Goal: Book appointment/travel/reservation

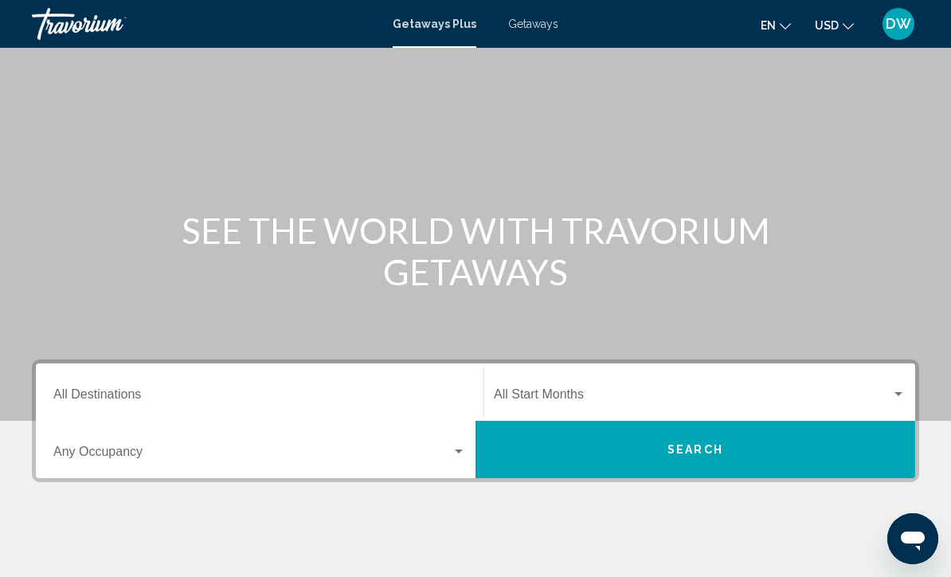
scroll to position [57, 0]
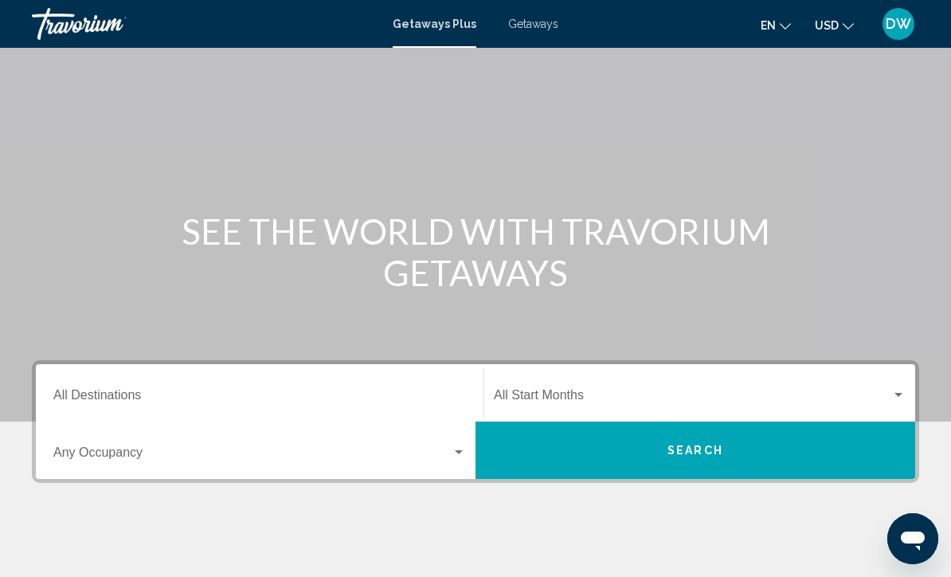
click at [544, 28] on span "Getaways" at bounding box center [533, 24] width 50 height 13
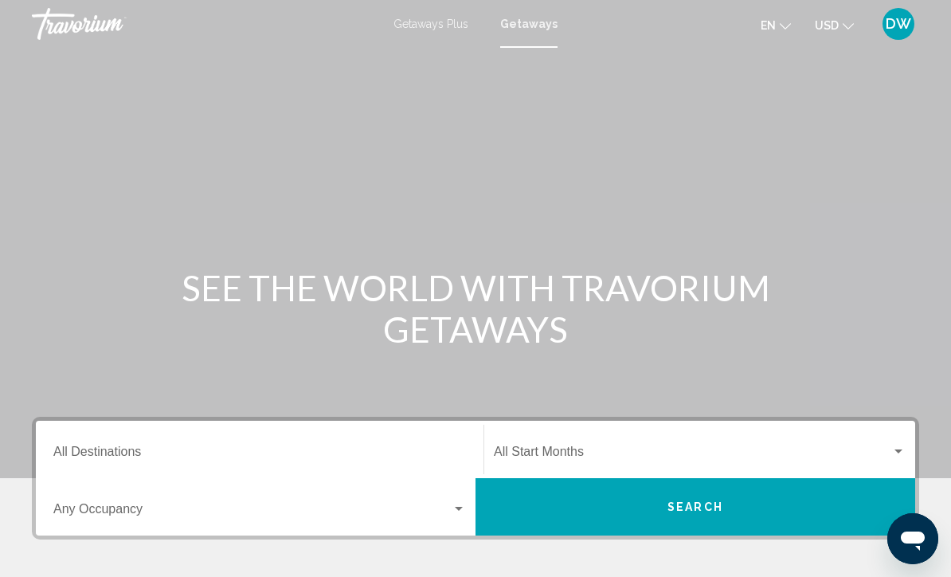
click at [221, 457] on input "Destination All Destinations" at bounding box center [259, 455] width 413 height 14
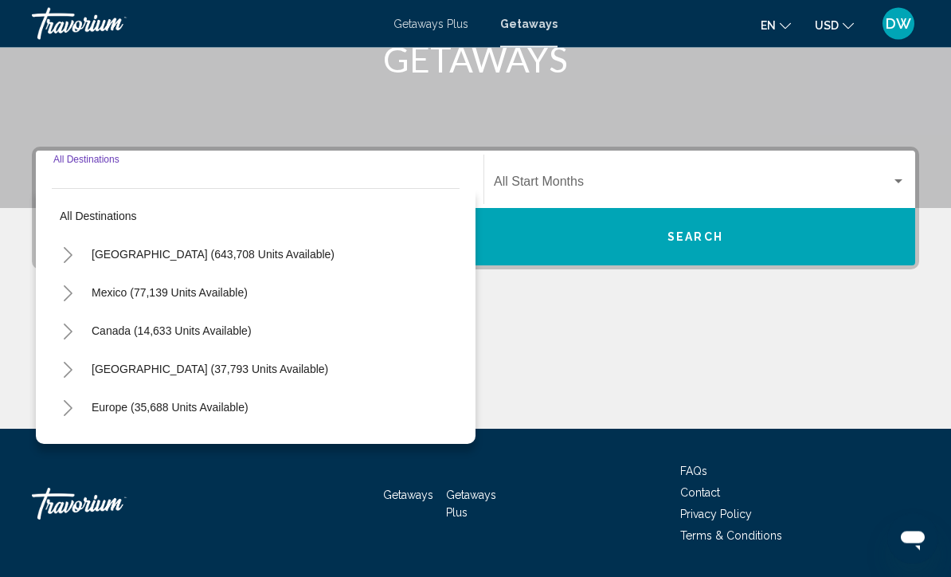
scroll to position [317, 0]
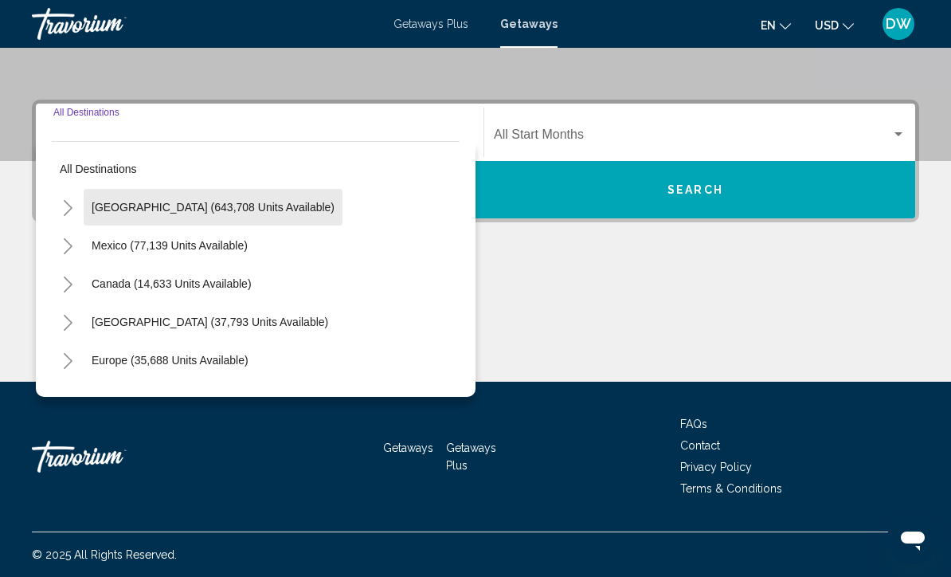
click at [253, 223] on button "[GEOGRAPHIC_DATA] (643,708 units available)" at bounding box center [213, 207] width 259 height 37
type input "**********"
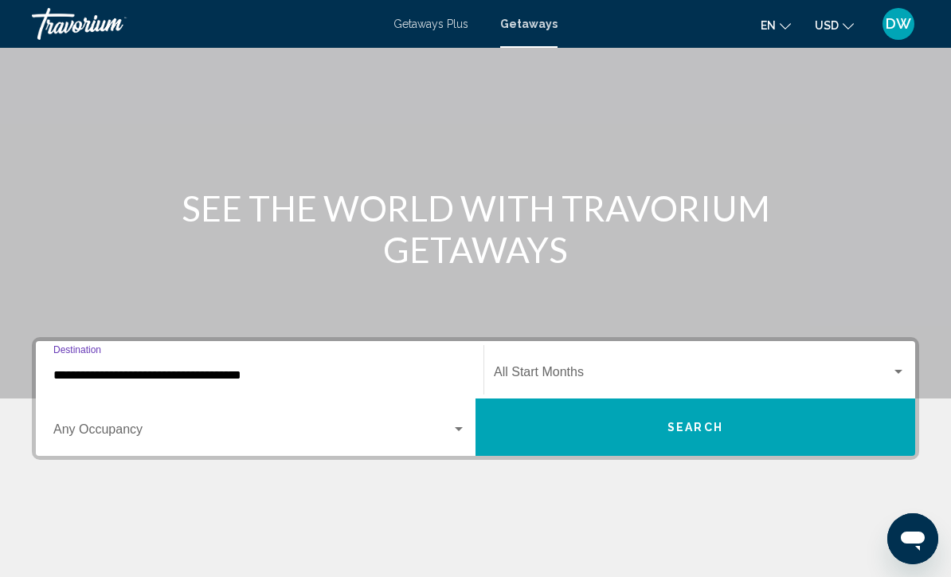
scroll to position [78, 0]
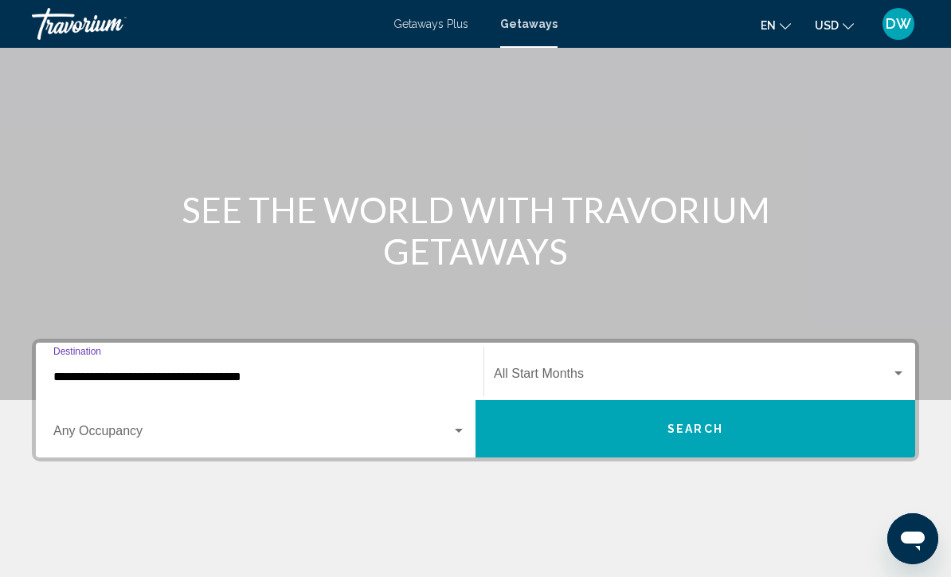
click at [457, 576] on div "Main content" at bounding box center [475, 560] width 887 height 119
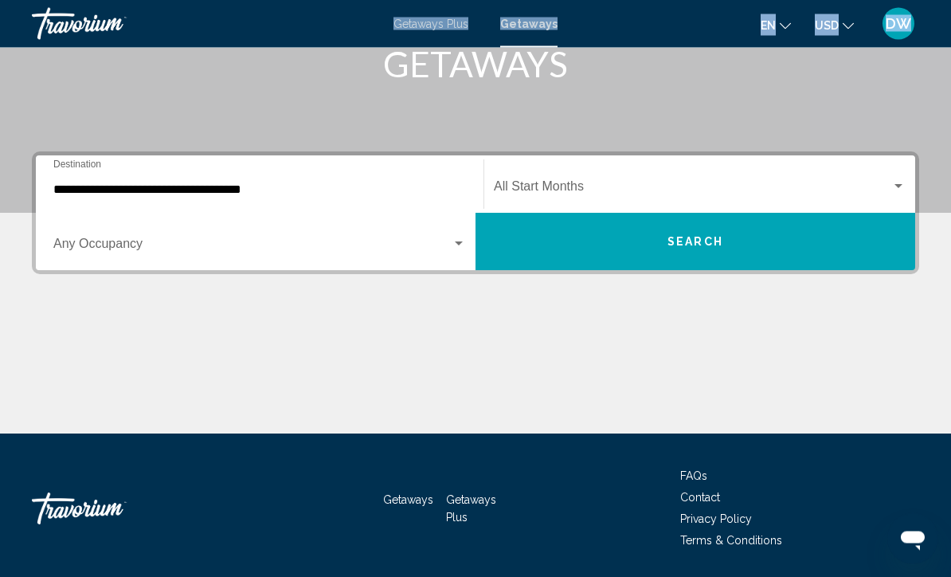
scroll to position [264, 0]
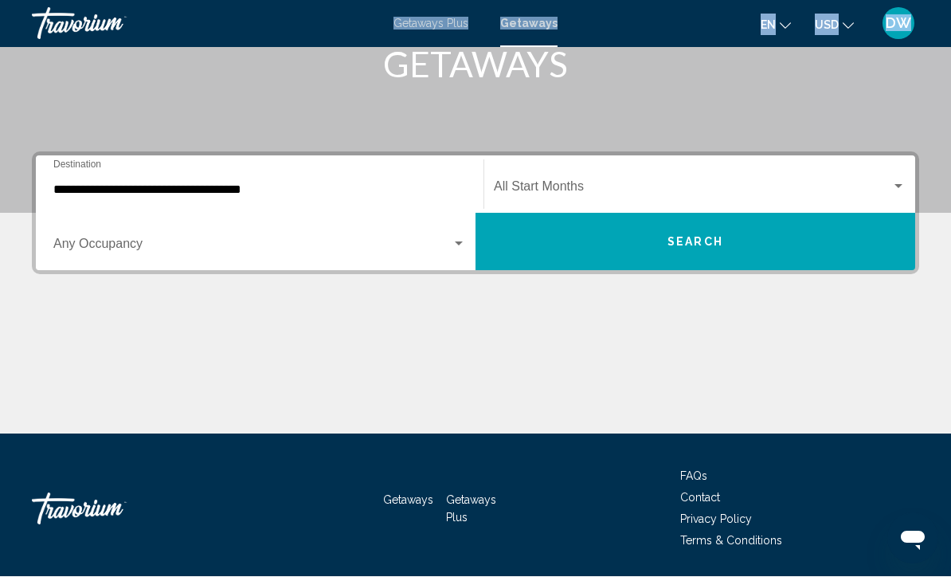
click at [139, 236] on div "Occupancy Any Occupancy" at bounding box center [259, 242] width 413 height 50
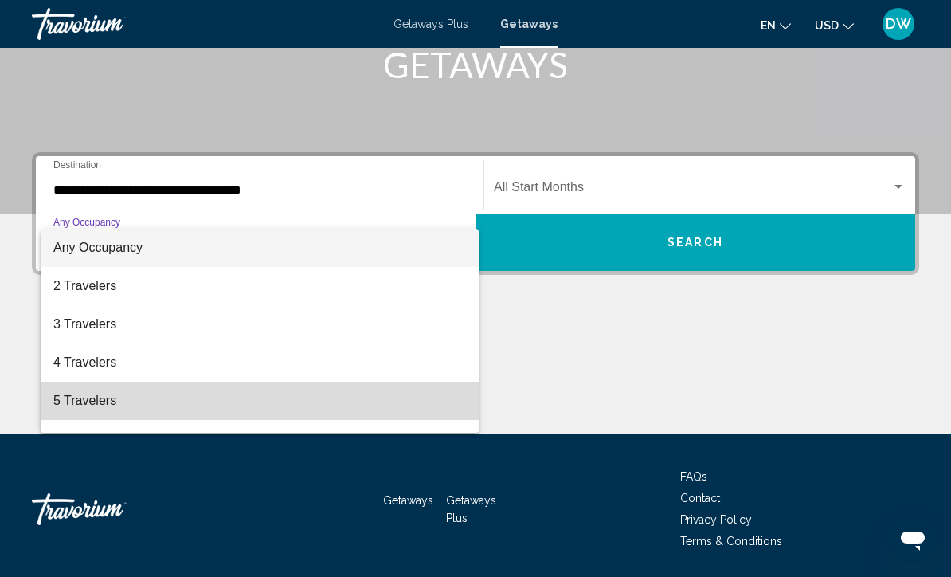
click at [98, 387] on span "5 Travelers" at bounding box center [259, 401] width 413 height 38
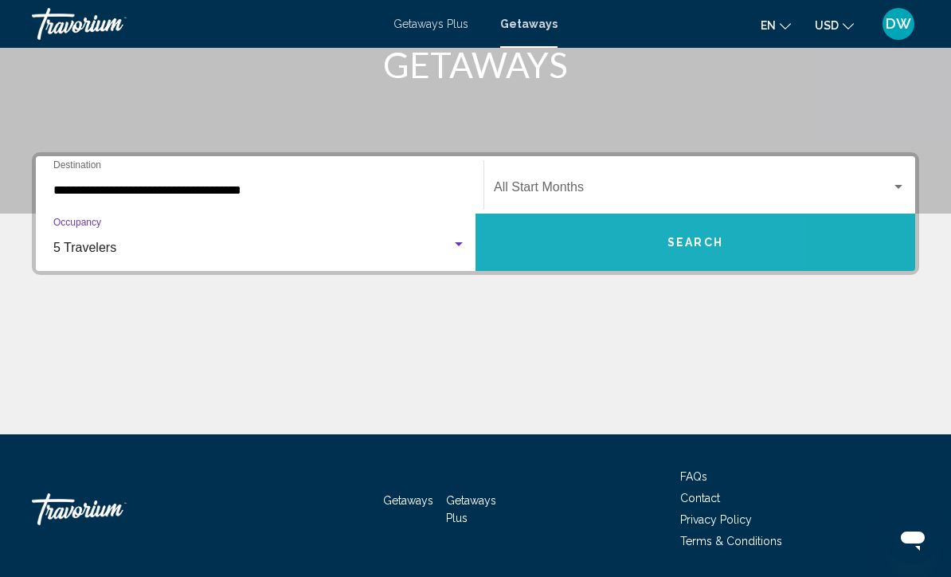
click at [560, 217] on button "Search" at bounding box center [696, 241] width 440 height 57
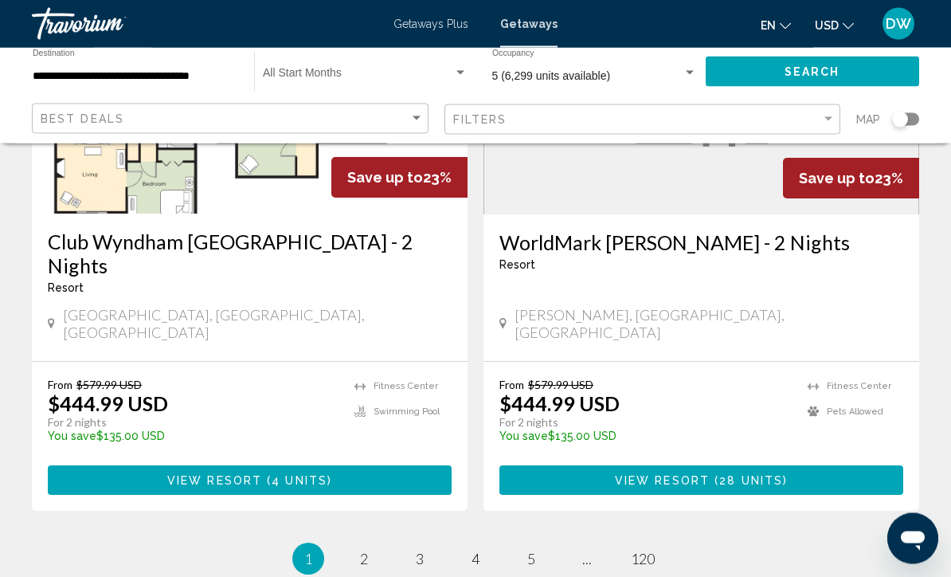
scroll to position [3162, 0]
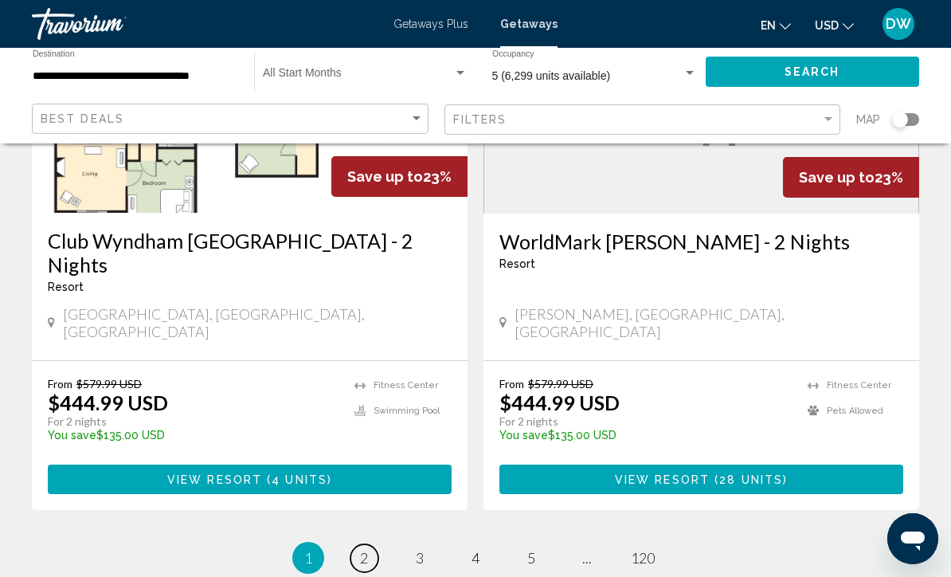
click at [357, 544] on link "page 2" at bounding box center [365, 558] width 28 height 28
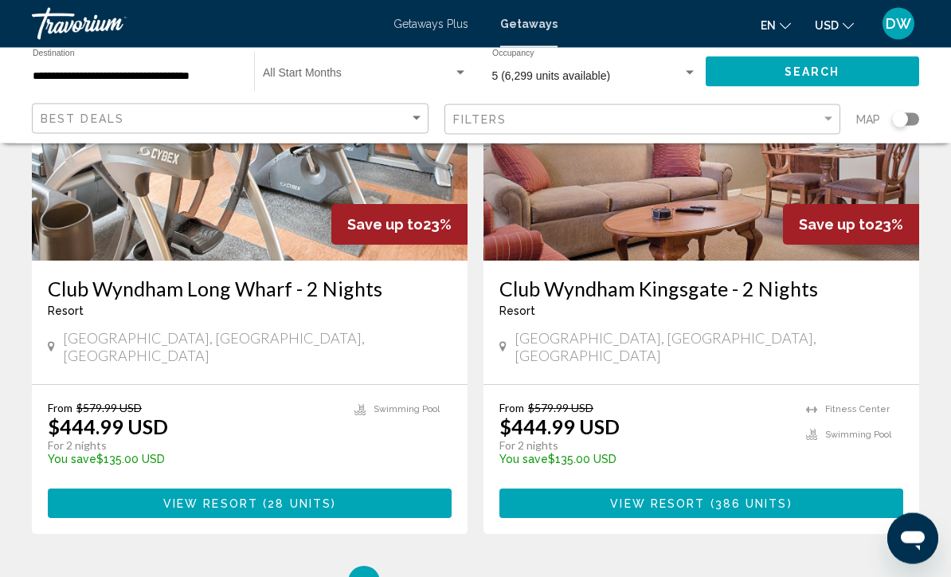
scroll to position [3175, 0]
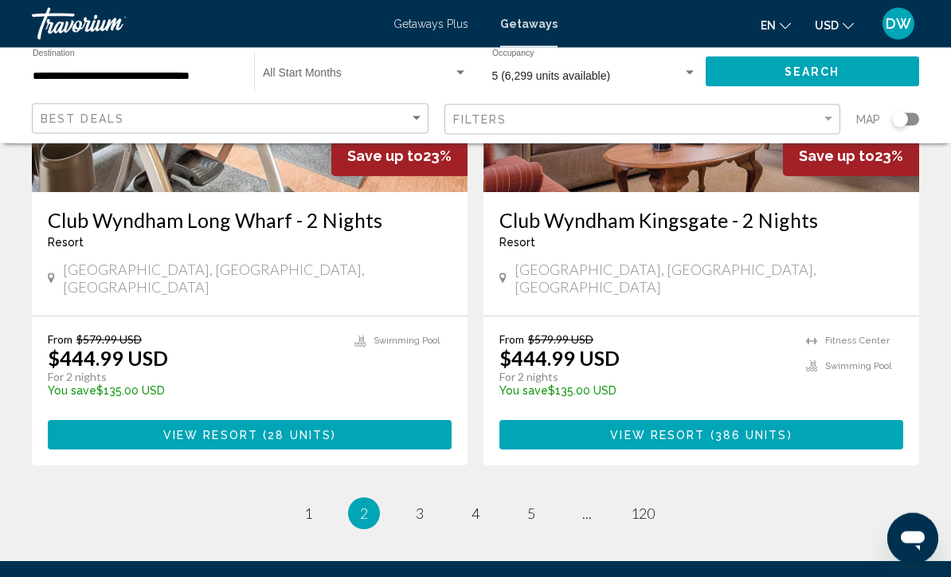
click at [403, 498] on ul "2 / 120 page 1 You're on page 2 page 3 page 4 page 5 page ... page 120" at bounding box center [475, 514] width 887 height 32
click at [433, 498] on ul "2 / 120 page 1 You're on page 2 page 3 page 4 page 5 page ... page 120" at bounding box center [475, 514] width 887 height 32
click at [420, 500] on link "page 3" at bounding box center [420, 514] width 28 height 28
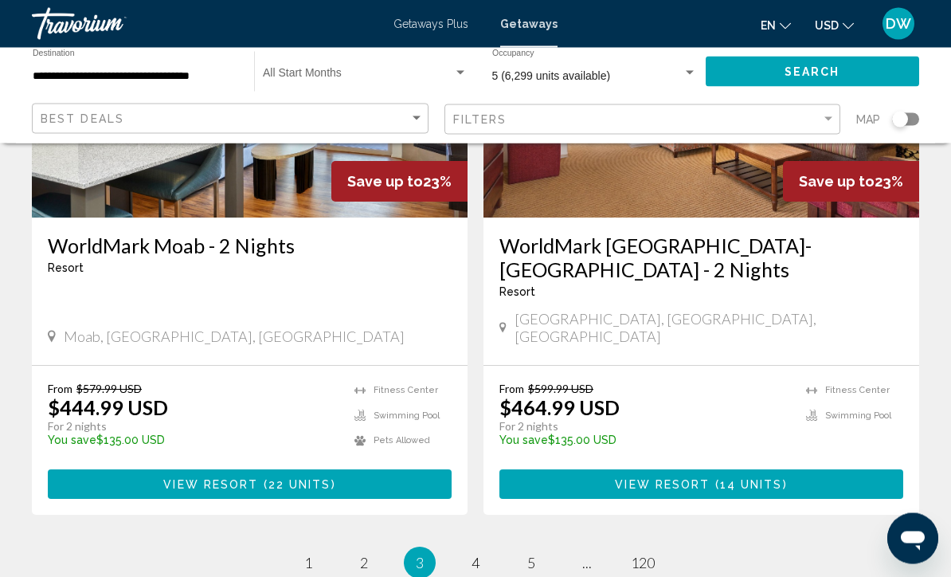
scroll to position [3079, 0]
click at [478, 554] on span "4" at bounding box center [476, 563] width 8 height 18
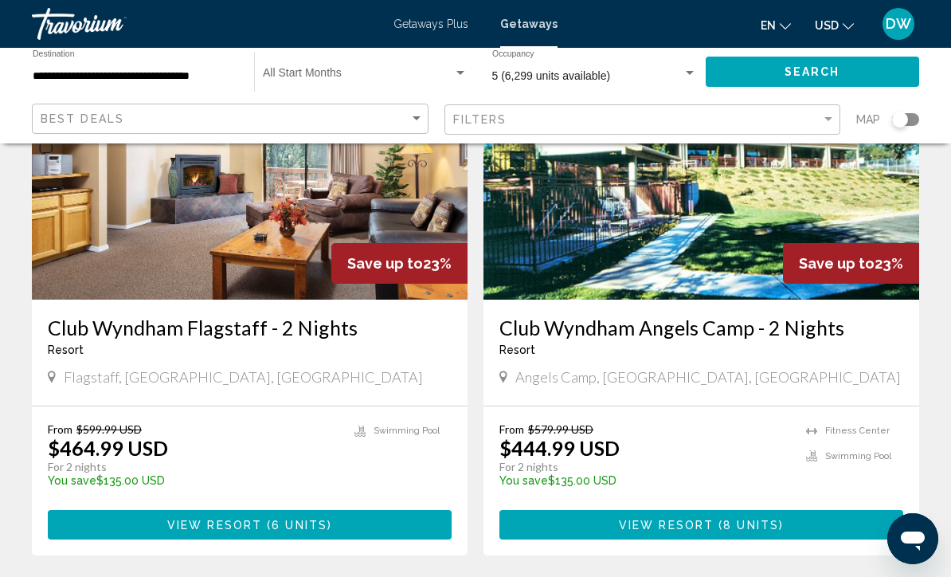
scroll to position [3104, 0]
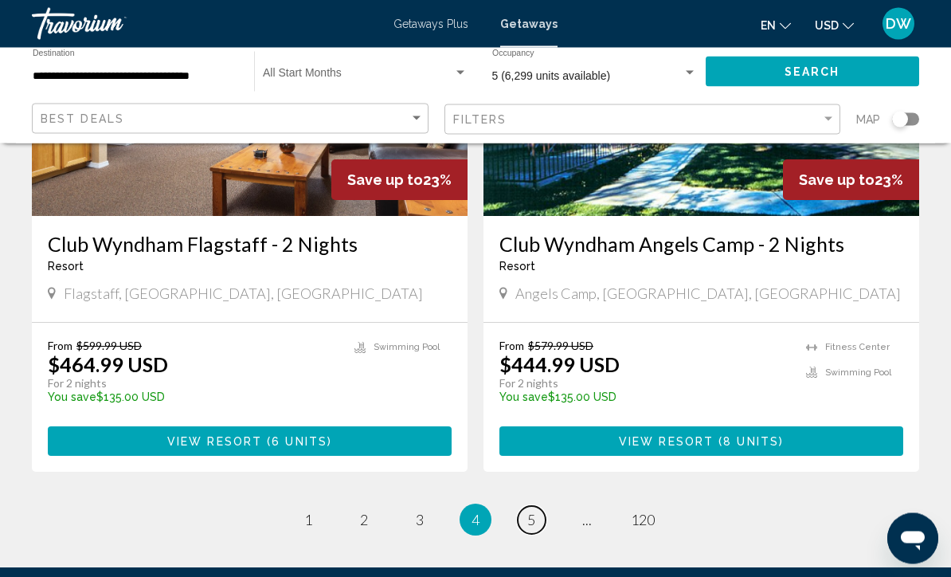
click at [519, 507] on link "page 5" at bounding box center [532, 521] width 28 height 28
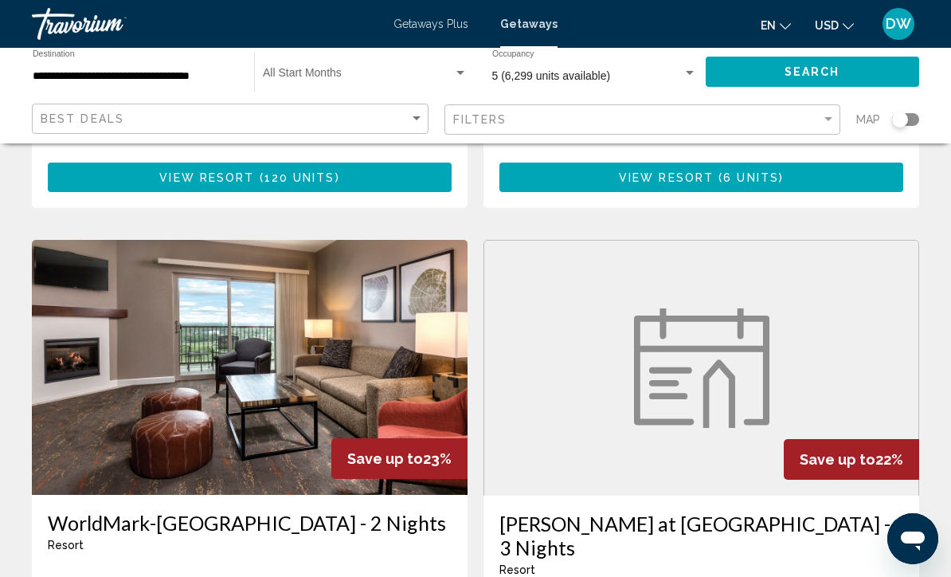
scroll to position [1652, 0]
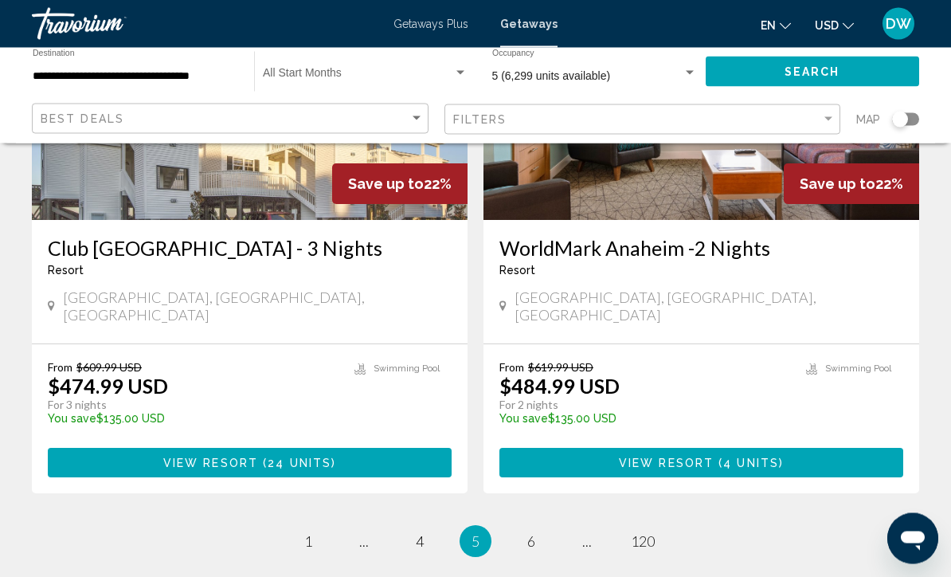
scroll to position [3127, 0]
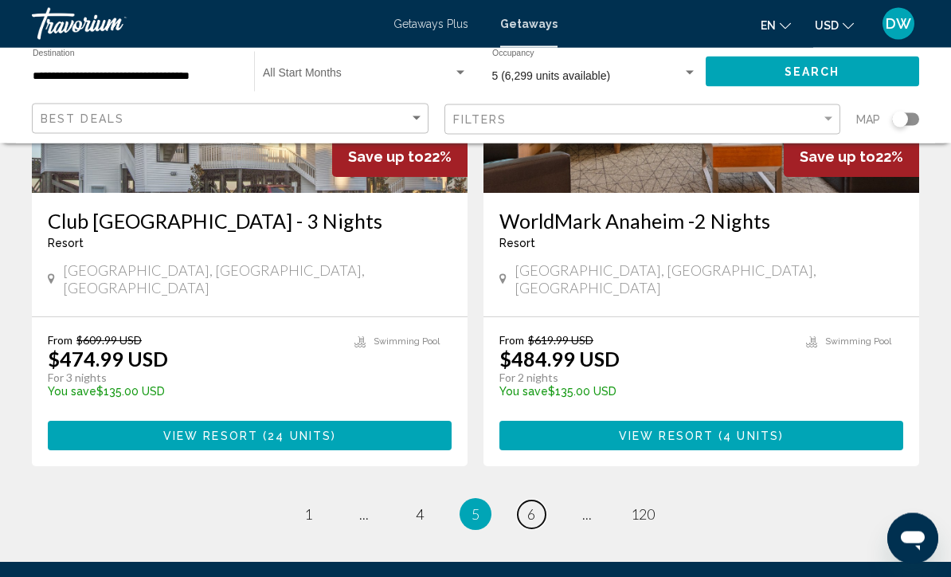
click at [531, 506] on span "6" at bounding box center [531, 515] width 8 height 18
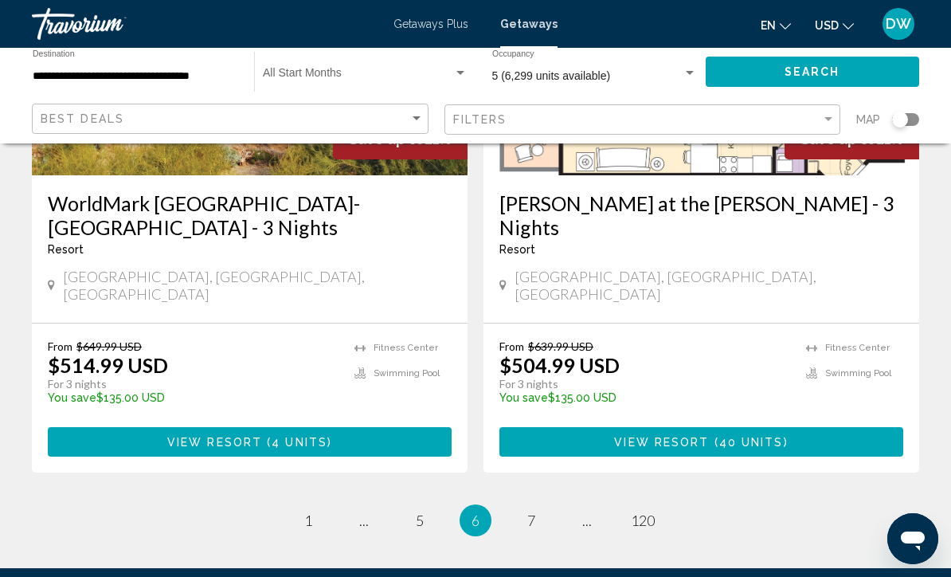
scroll to position [3174, 0]
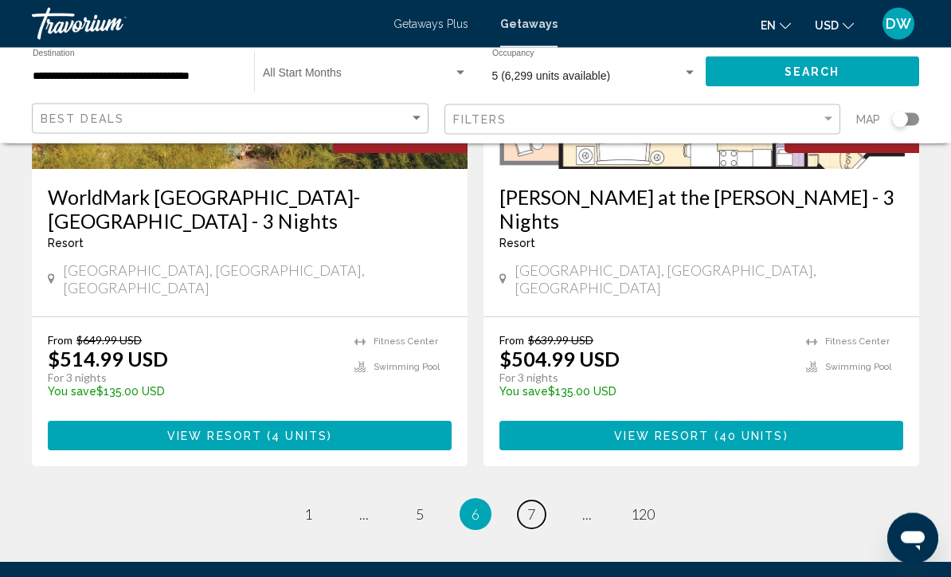
click at [542, 501] on link "page 7" at bounding box center [532, 515] width 28 height 28
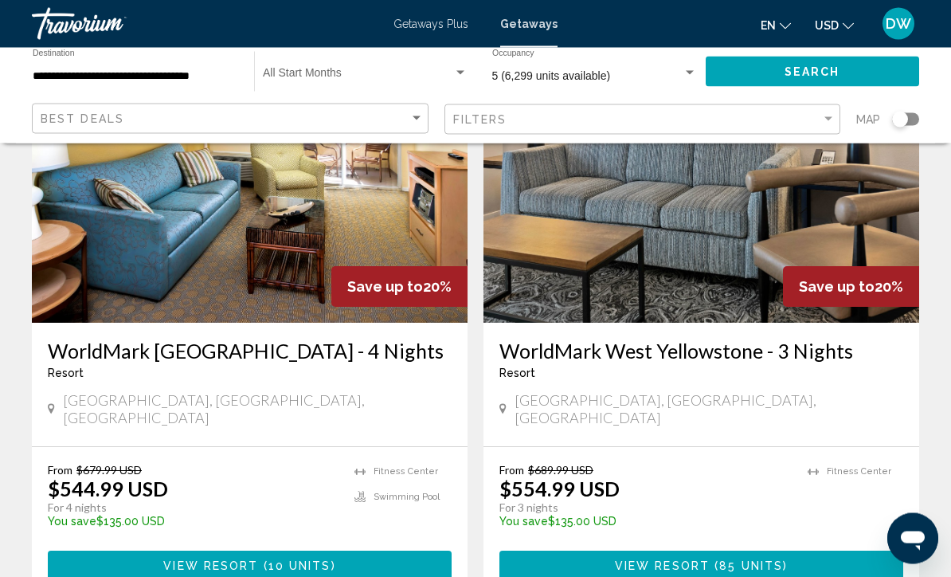
scroll to position [3198, 0]
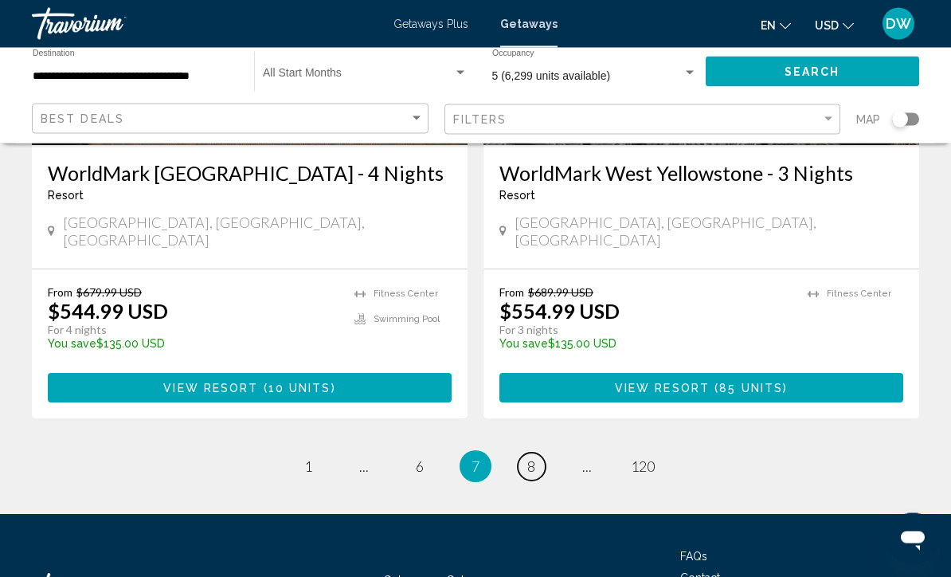
click at [523, 453] on link "page 8" at bounding box center [532, 467] width 28 height 28
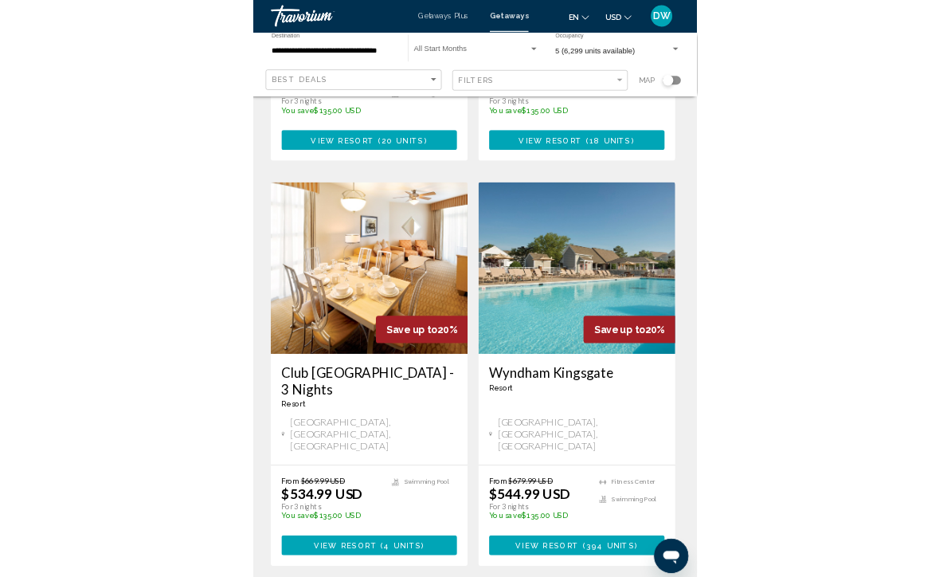
scroll to position [1815, 0]
